Goal: Task Accomplishment & Management: Complete application form

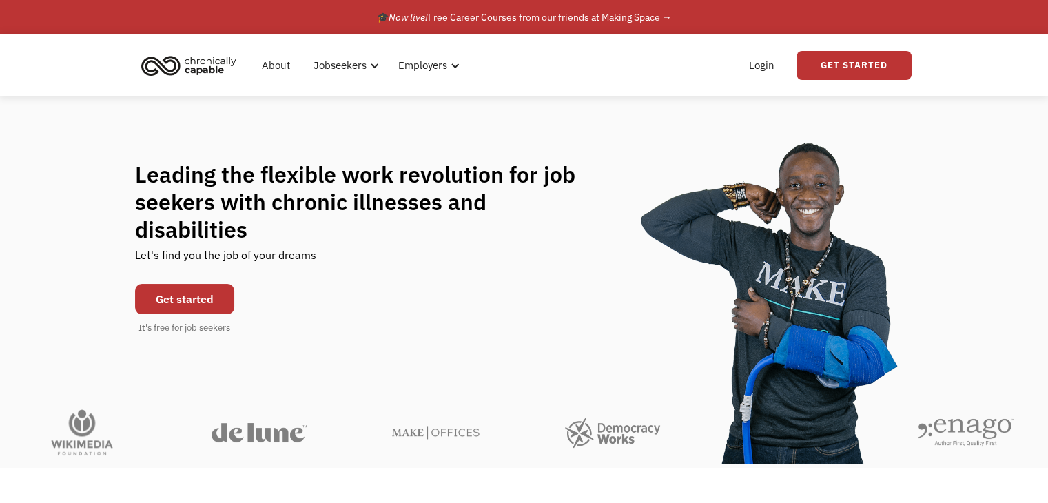
click at [211, 285] on link "Get started" at bounding box center [184, 299] width 99 height 30
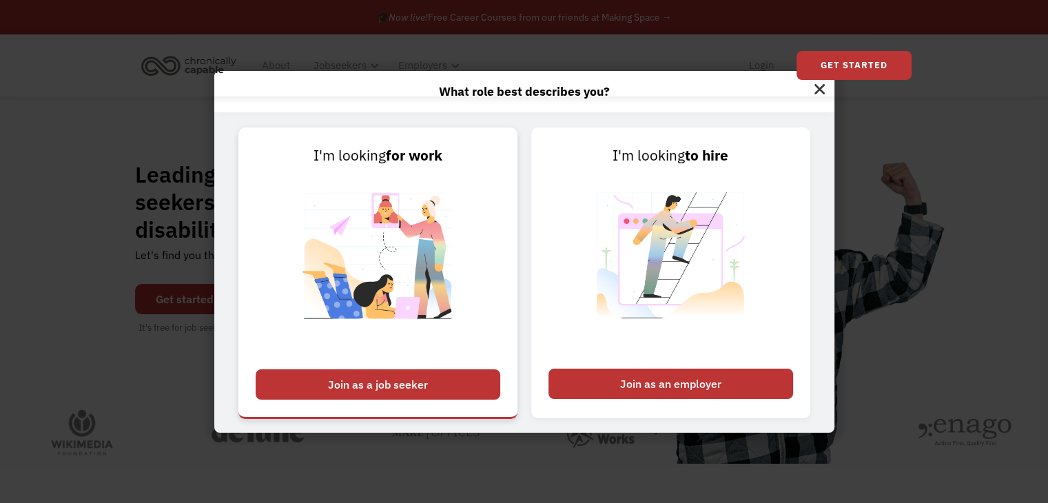
click at [298, 382] on div "Join as a job seeker" at bounding box center [378, 384] width 245 height 30
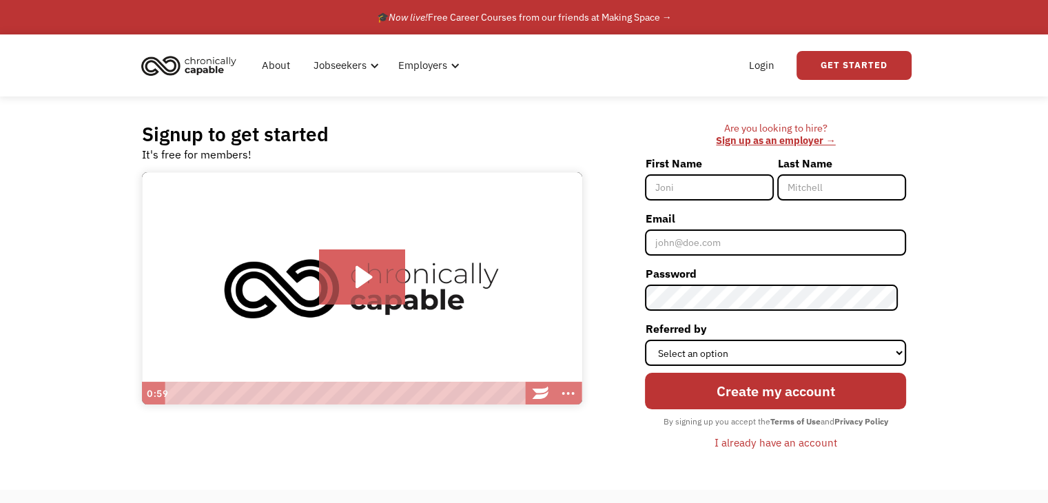
click at [750, 183] on input "First Name" at bounding box center [709, 187] width 129 height 26
type input "Annie"
type input "Sugar"
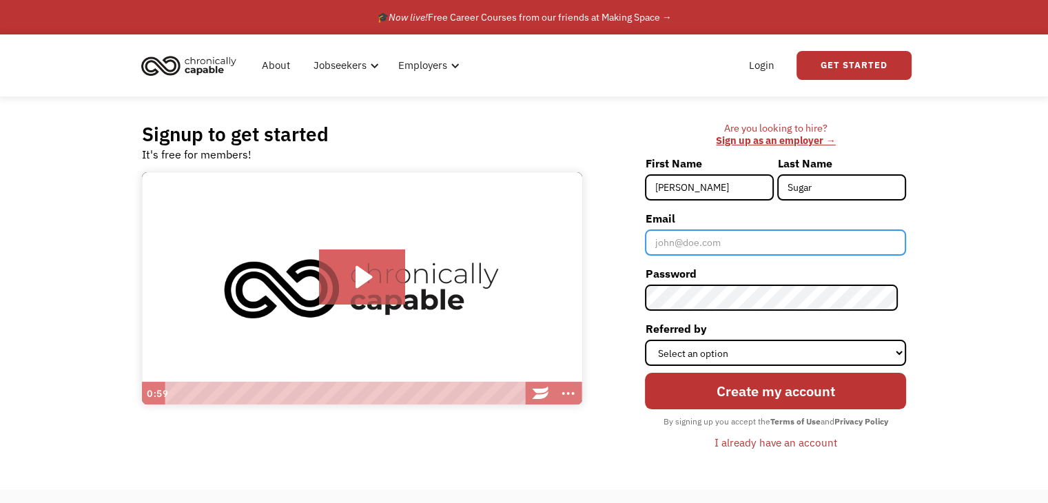
click at [743, 243] on input "Email" at bounding box center [775, 242] width 261 height 26
type input "[EMAIL_ADDRESS][DOMAIN_NAME]"
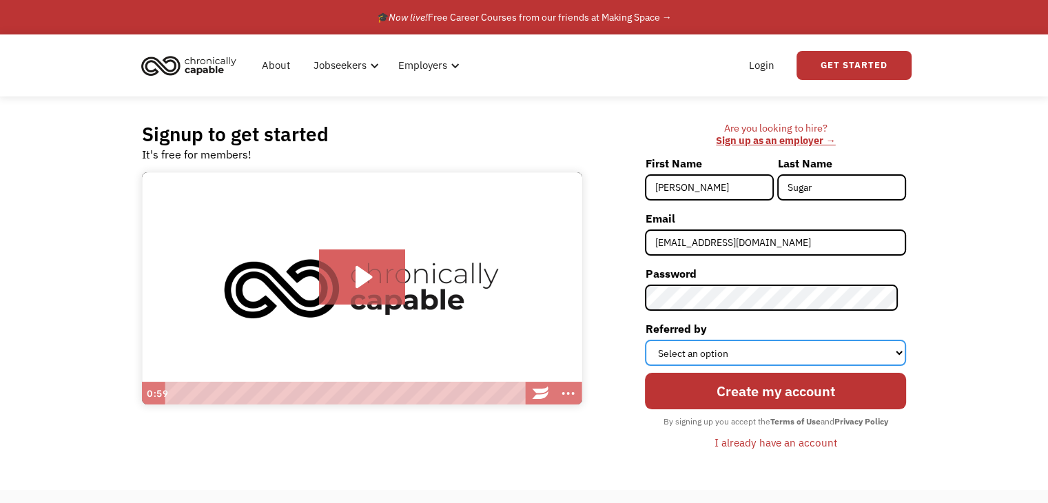
click at [736, 359] on select "Select an option Instagram Facebook Twitter Search Engine News Article Word of …" at bounding box center [775, 353] width 261 height 26
select select "Other"
click at [653, 340] on select "Select an option Instagram Facebook Twitter Search Engine News Article Word of …" at bounding box center [775, 353] width 261 height 26
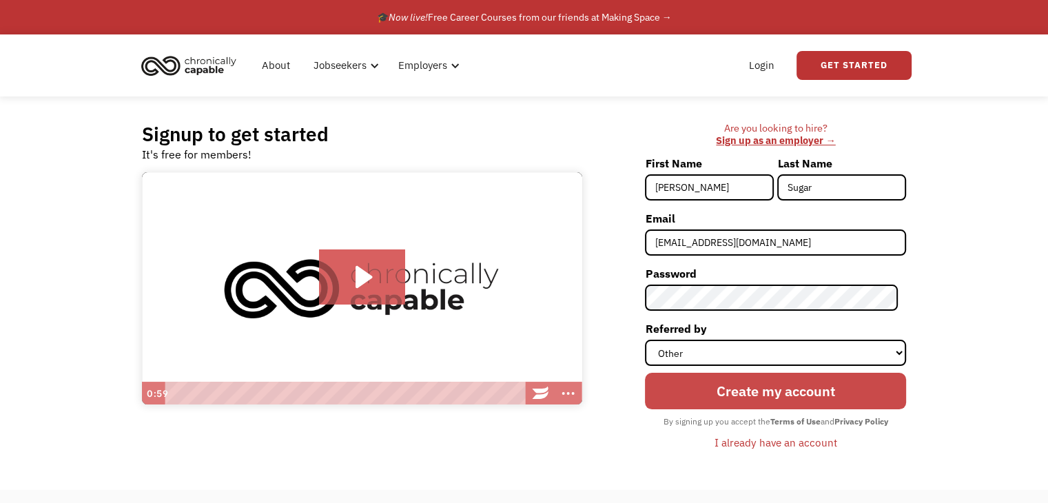
click at [743, 390] on input "Create my account" at bounding box center [775, 391] width 261 height 37
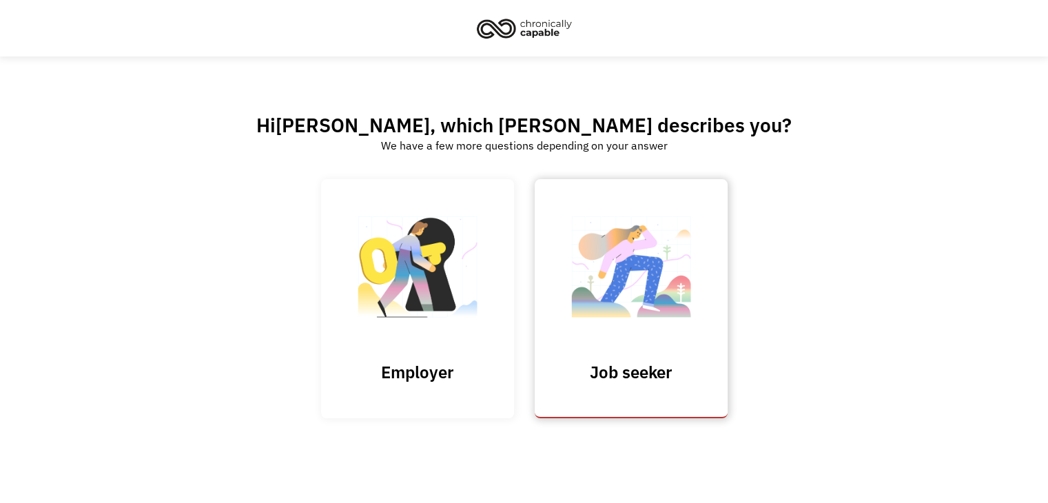
click at [667, 338] on img at bounding box center [631, 274] width 138 height 134
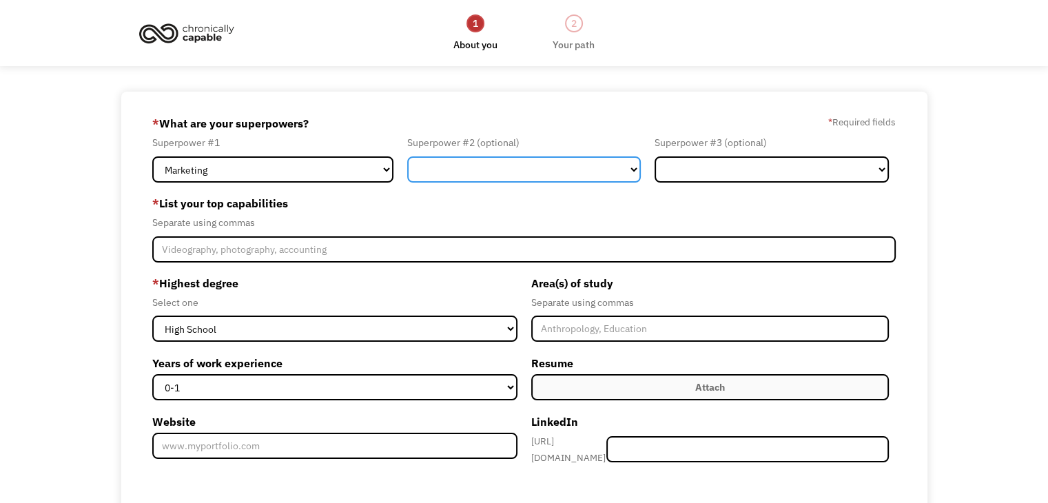
click at [634, 169] on select "Marketing Human Resources Finance Technology Operations Sales Industrial & Manu…" at bounding box center [524, 169] width 234 height 26
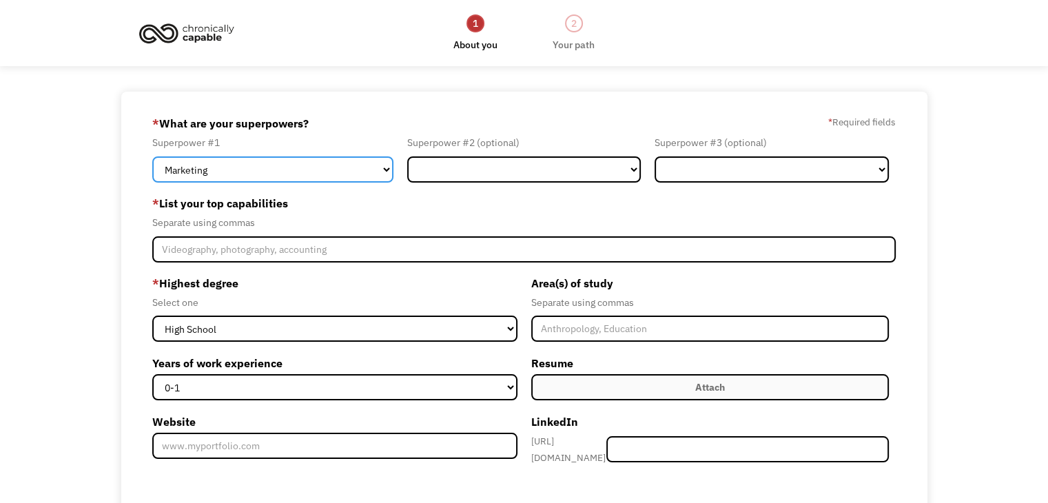
click at [383, 173] on select "Marketing Human Resources Finance Technology Operations Sales Industrial & Manu…" at bounding box center [272, 169] width 241 height 26
select select "Communications & Public Relations"
click at [152, 156] on select "Marketing Human Resources Finance Technology Operations Sales Industrial & Manu…" at bounding box center [272, 169] width 241 height 26
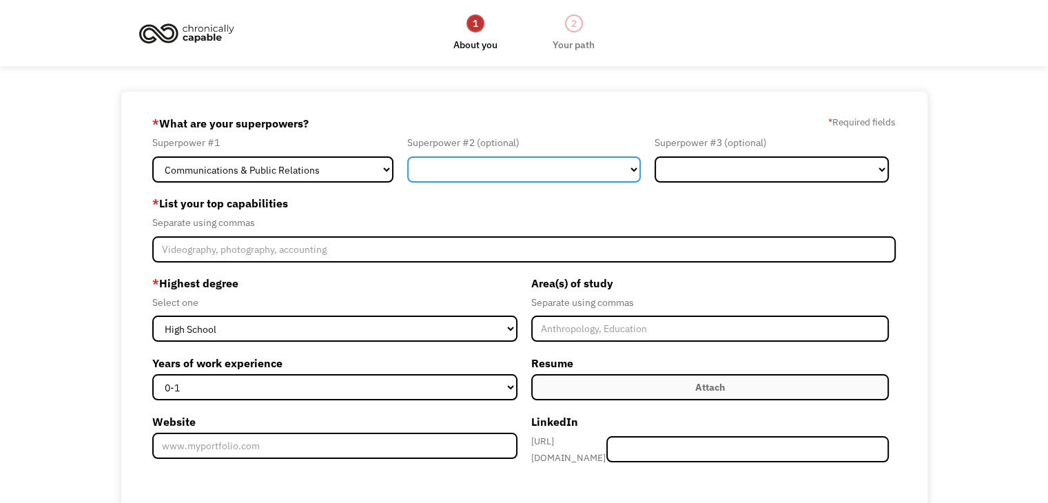
click at [629, 172] on select "Marketing Human Resources Finance Technology Operations Sales Industrial & Manu…" at bounding box center [524, 169] width 234 height 26
select select "Administration"
click at [407, 156] on select "Marketing Human Resources Finance Technology Operations Sales Industrial & Manu…" at bounding box center [524, 169] width 234 height 26
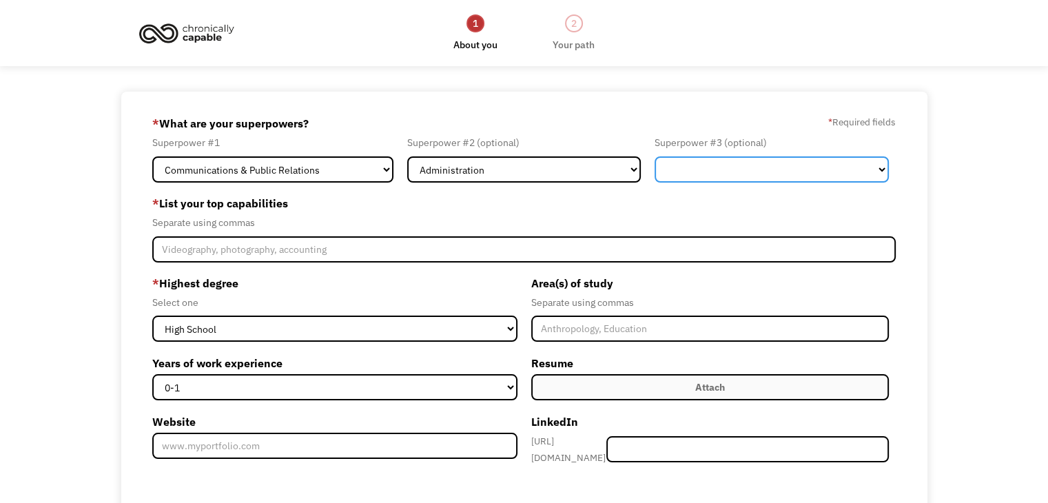
click at [755, 177] on select "Marketing Human Resources Finance Technology Operations Sales Industrial & Manu…" at bounding box center [771, 169] width 234 height 26
select select "Other"
click at [654, 156] on select "Marketing Human Resources Finance Technology Operations Sales Industrial & Manu…" at bounding box center [771, 169] width 234 height 26
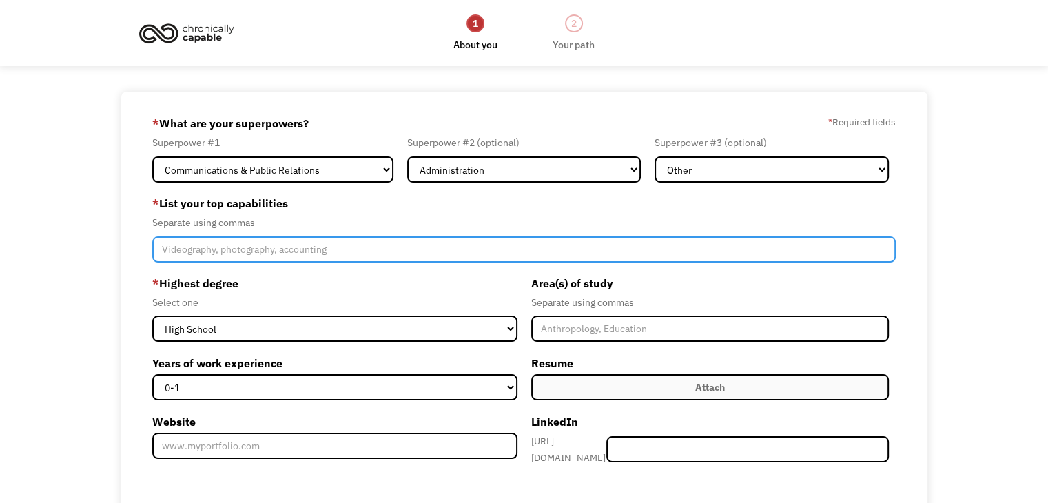
click at [699, 250] on input "Member-Create-Step1" at bounding box center [523, 249] width 743 height 26
type input "Writing, training, research, qualitative, analysis, communications"
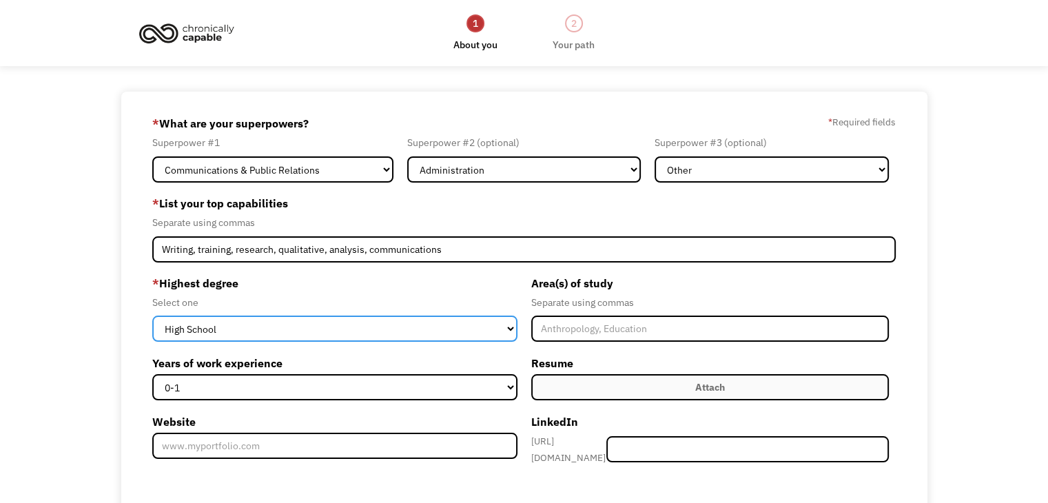
click at [510, 329] on select "High School Associates Bachelors Master's PhD" at bounding box center [334, 329] width 364 height 26
select select "phd"
click at [152, 316] on select "High School Associates Bachelors Master's PhD" at bounding box center [334, 329] width 364 height 26
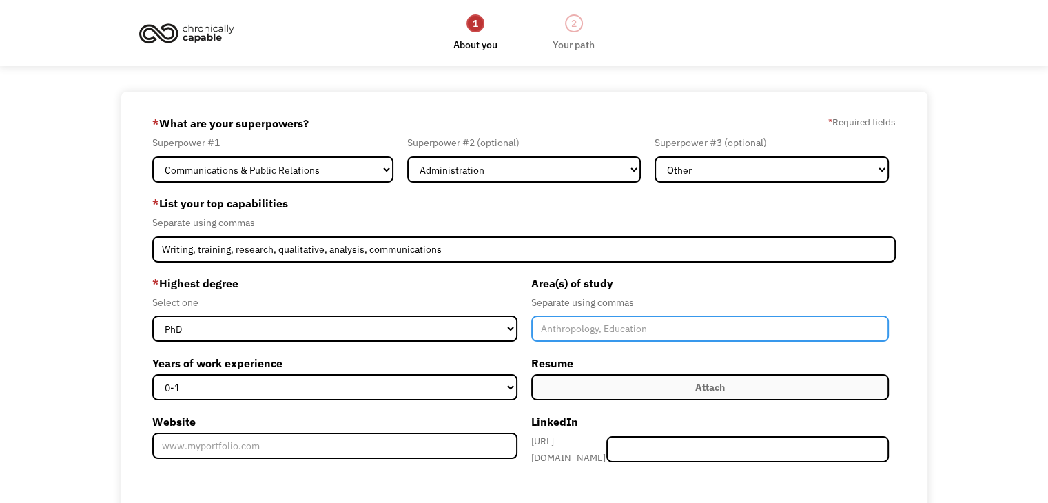
click at [587, 335] on input "Member-Create-Step1" at bounding box center [710, 329] width 358 height 26
type input "H"
click at [596, 331] on input "Media, jourmalism," at bounding box center [710, 329] width 358 height 26
click at [634, 328] on input "Media, journalism," at bounding box center [710, 329] width 358 height 26
type input "Media, journalism, communications, public relations, history"
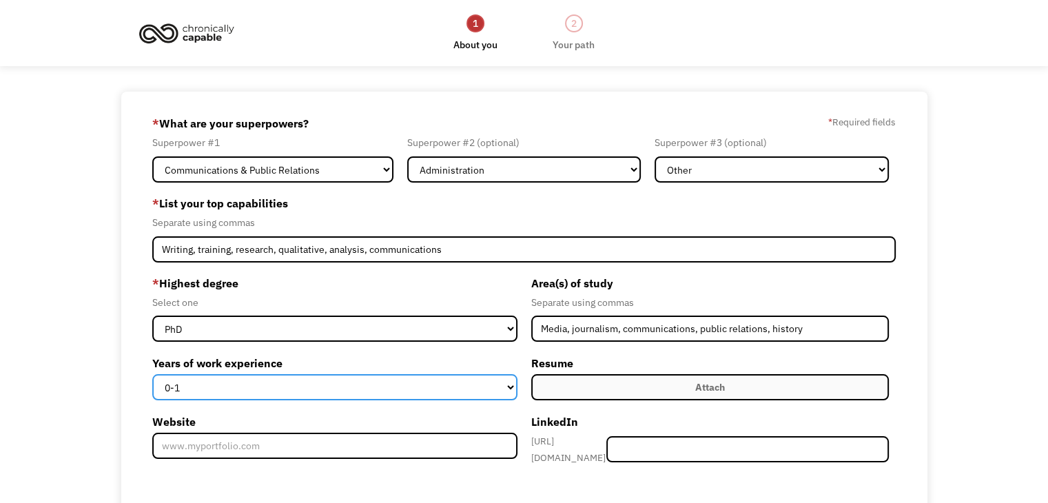
click at [506, 386] on select "0-1 2-4 5-10 11-15 15+" at bounding box center [334, 387] width 364 height 26
select select "15+"
click at [152, 374] on select "0-1 2-4 5-10 11-15 15+" at bounding box center [334, 387] width 364 height 26
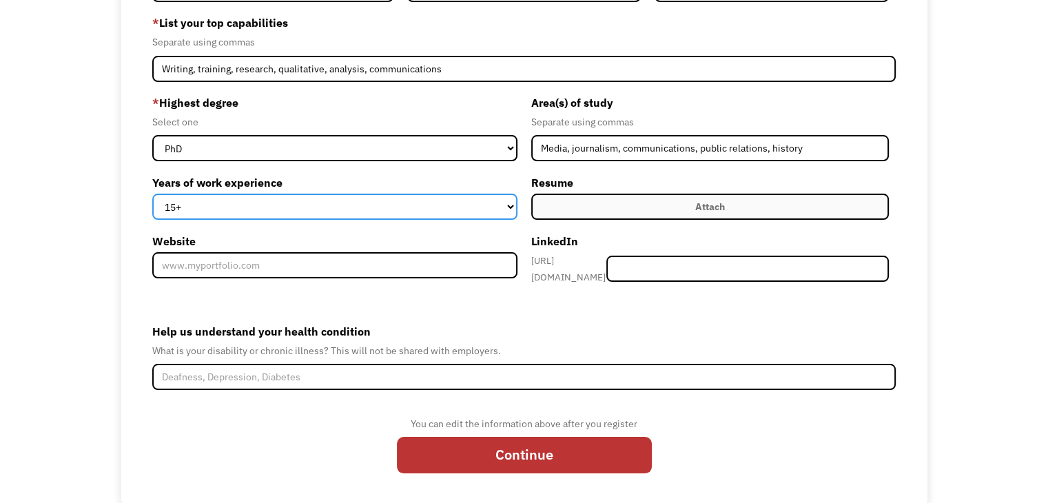
scroll to position [188, 0]
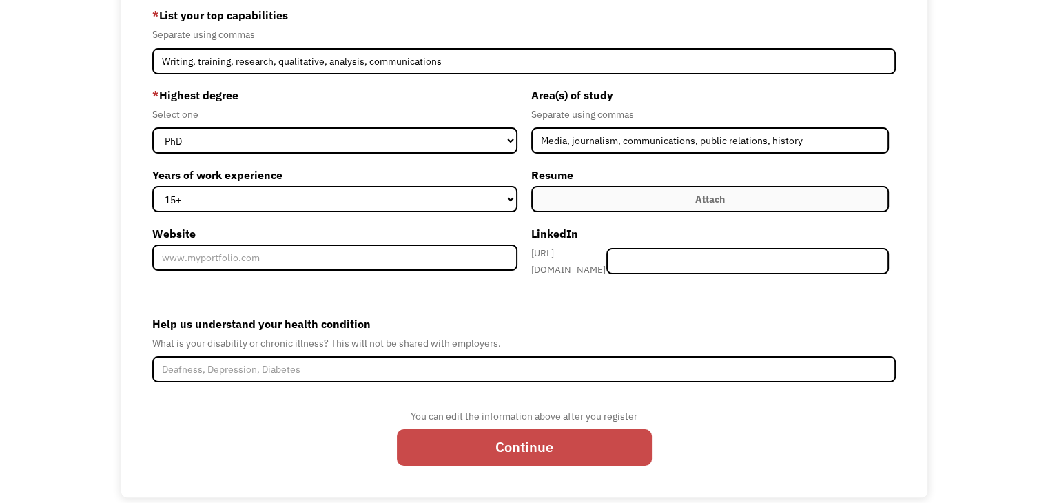
click at [462, 437] on input "Continue" at bounding box center [524, 447] width 255 height 37
type input "Please wait..."
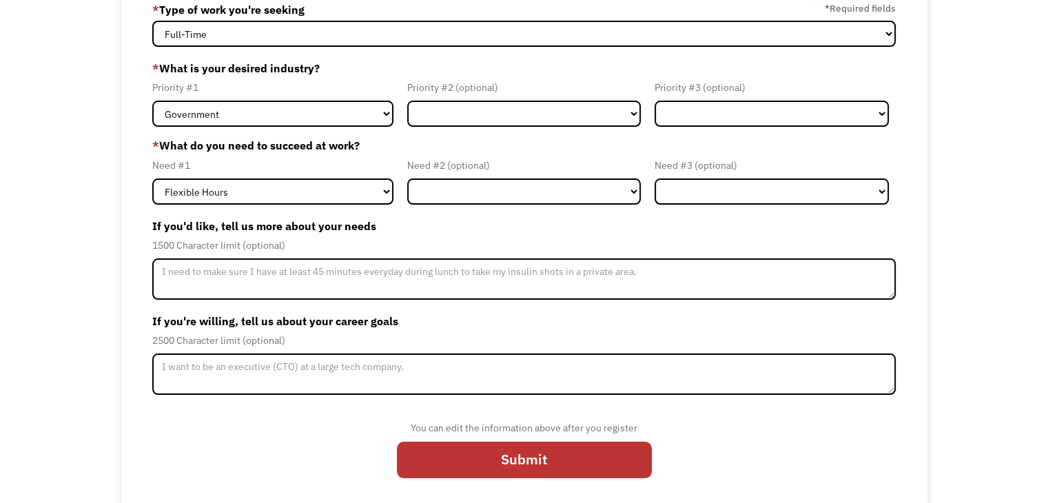
scroll to position [118, 0]
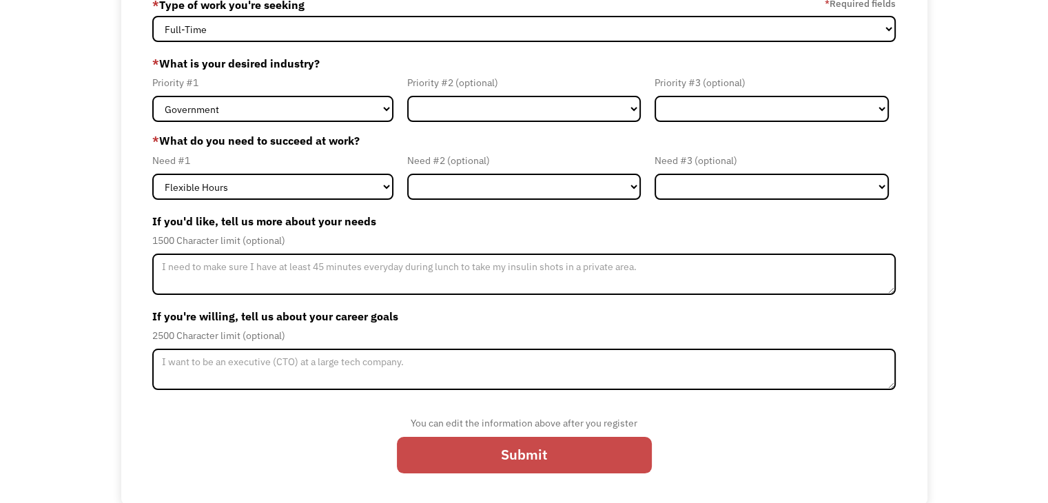
click at [537, 443] on input "Submit" at bounding box center [524, 455] width 255 height 37
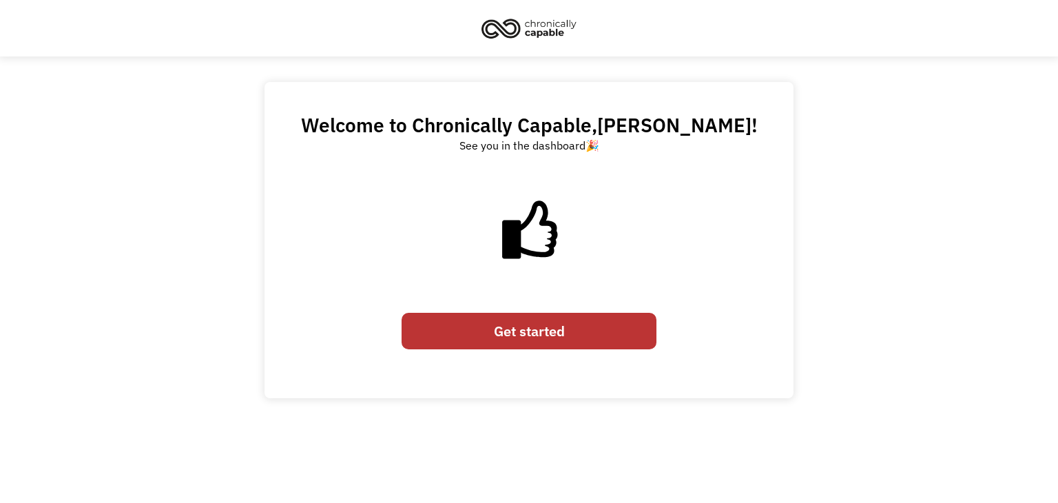
click at [502, 329] on link "Get started" at bounding box center [529, 331] width 255 height 37
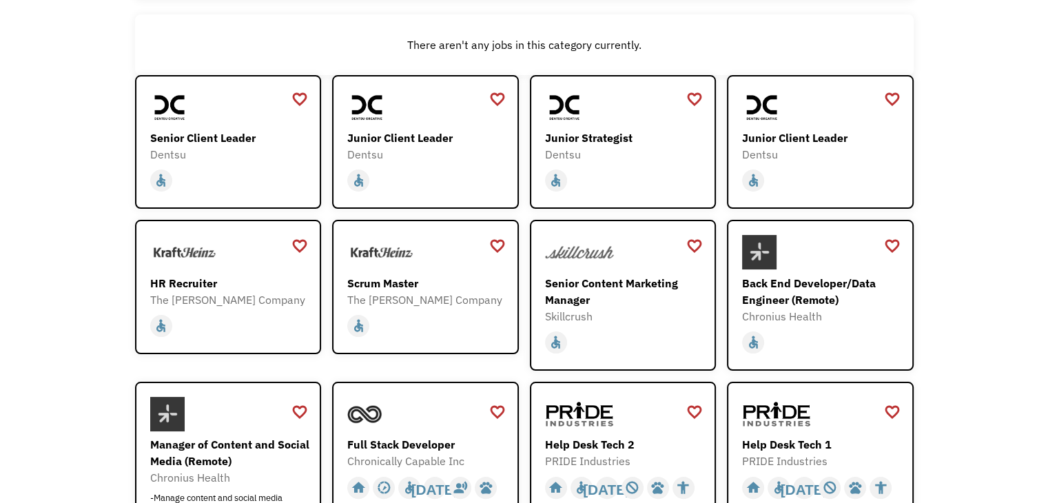
scroll to position [163, 0]
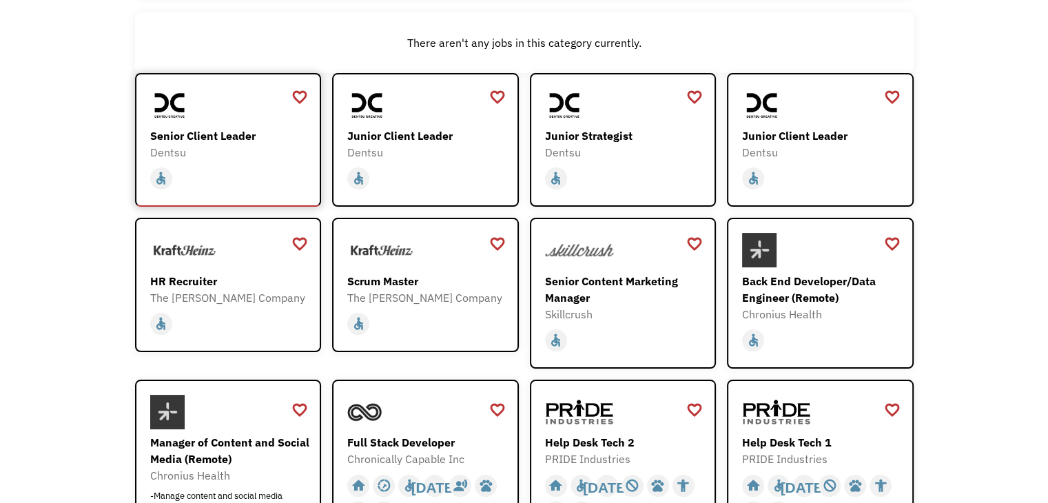
click at [168, 144] on div "Dentsu" at bounding box center [230, 152] width 160 height 17
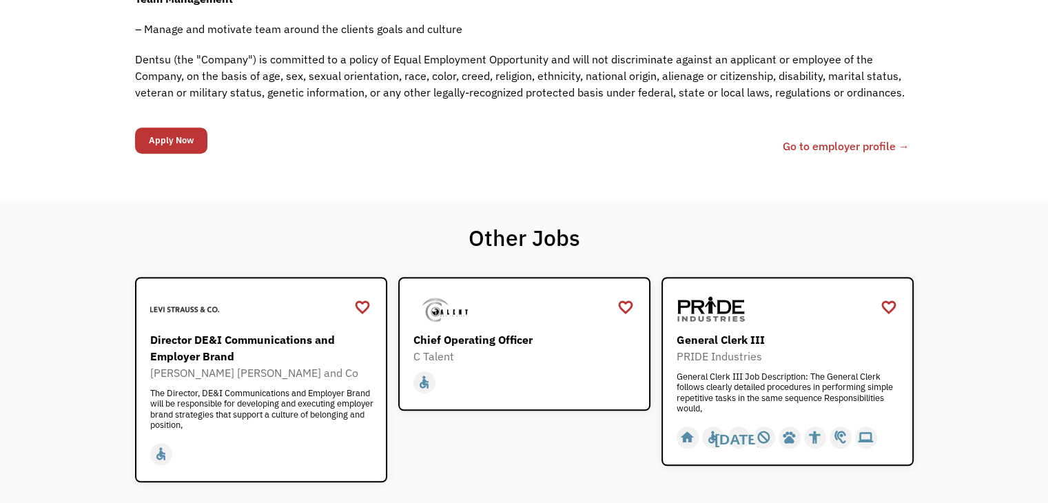
scroll to position [855, 0]
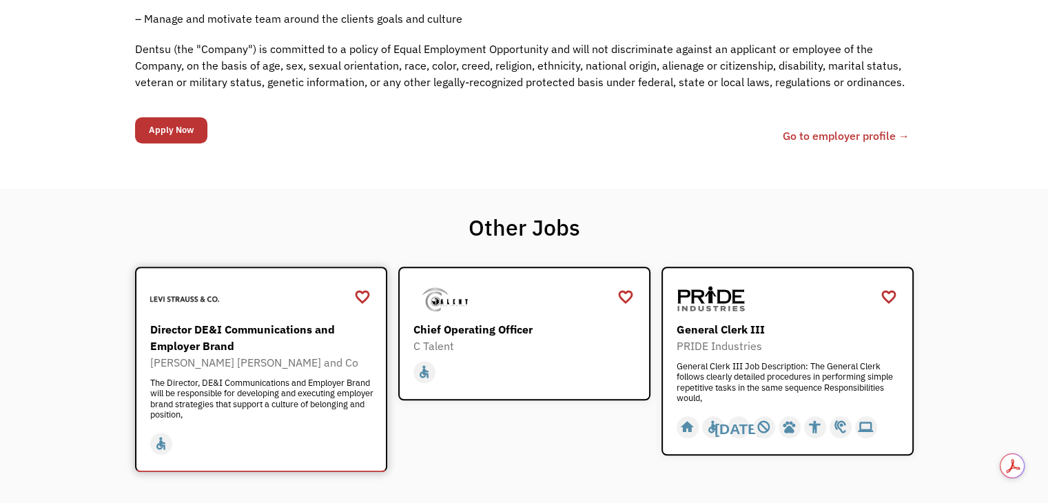
click at [303, 378] on div "The Director, DE&I Communications and Employer Brand will be responsible for de…" at bounding box center [262, 398] width 225 height 41
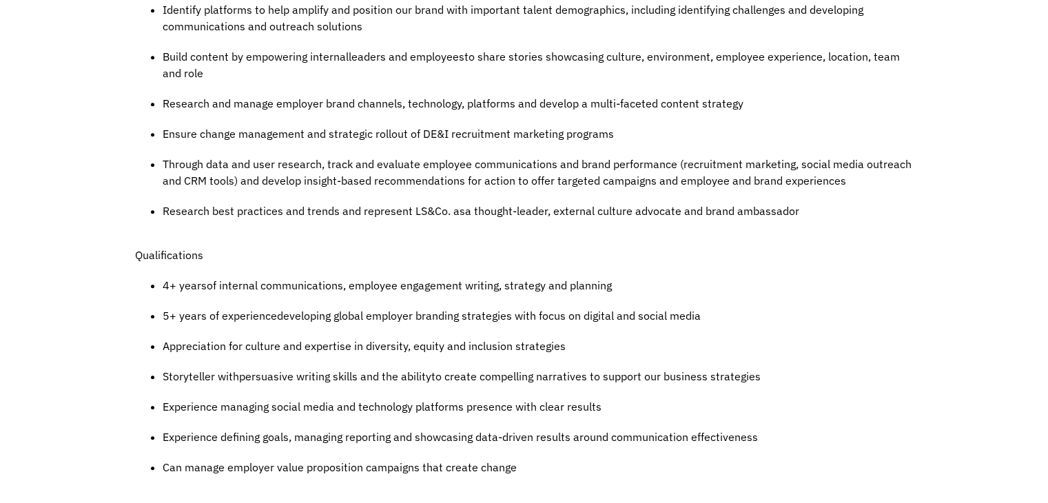
scroll to position [971, 0]
